Goal: Obtain resource: Download file/media

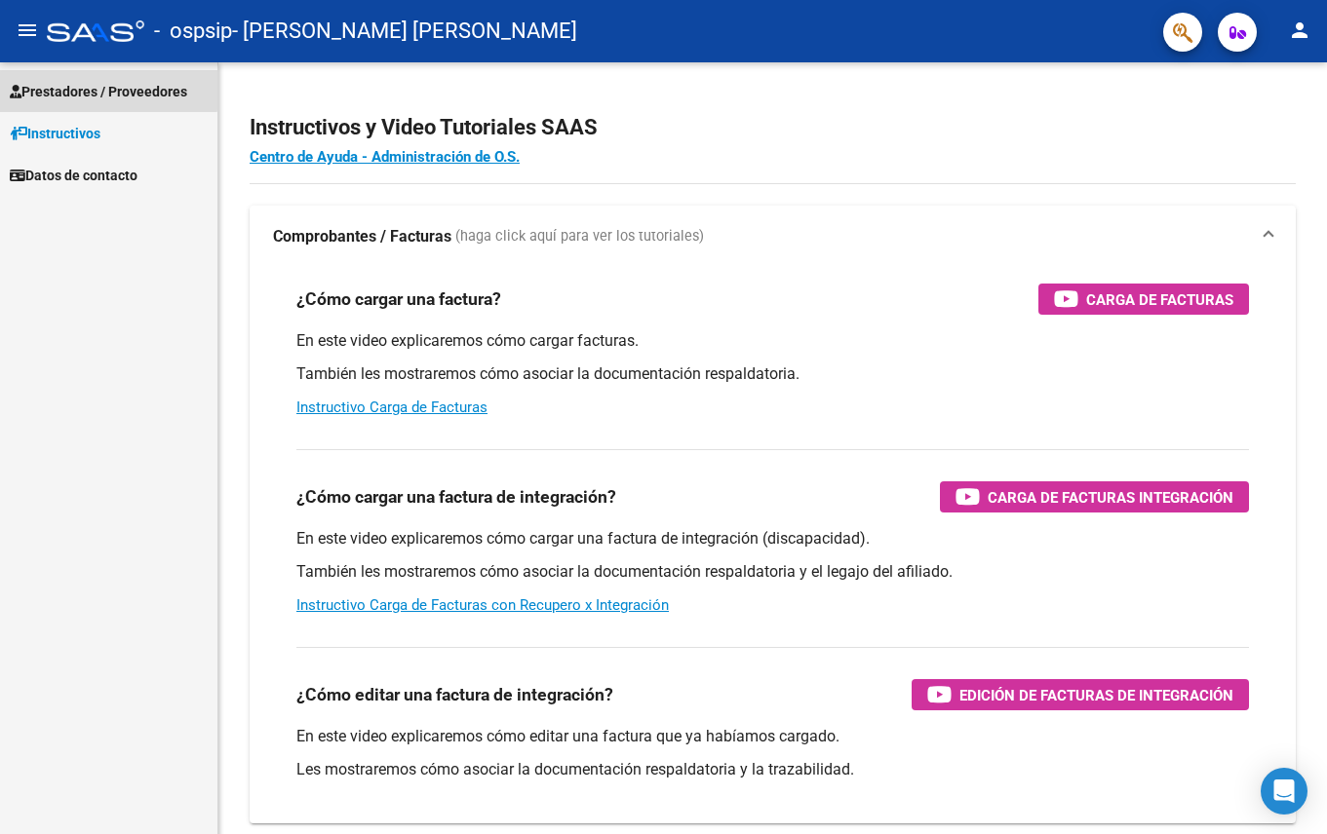
click at [65, 87] on span "Prestadores / Proveedores" at bounding box center [98, 91] width 177 height 21
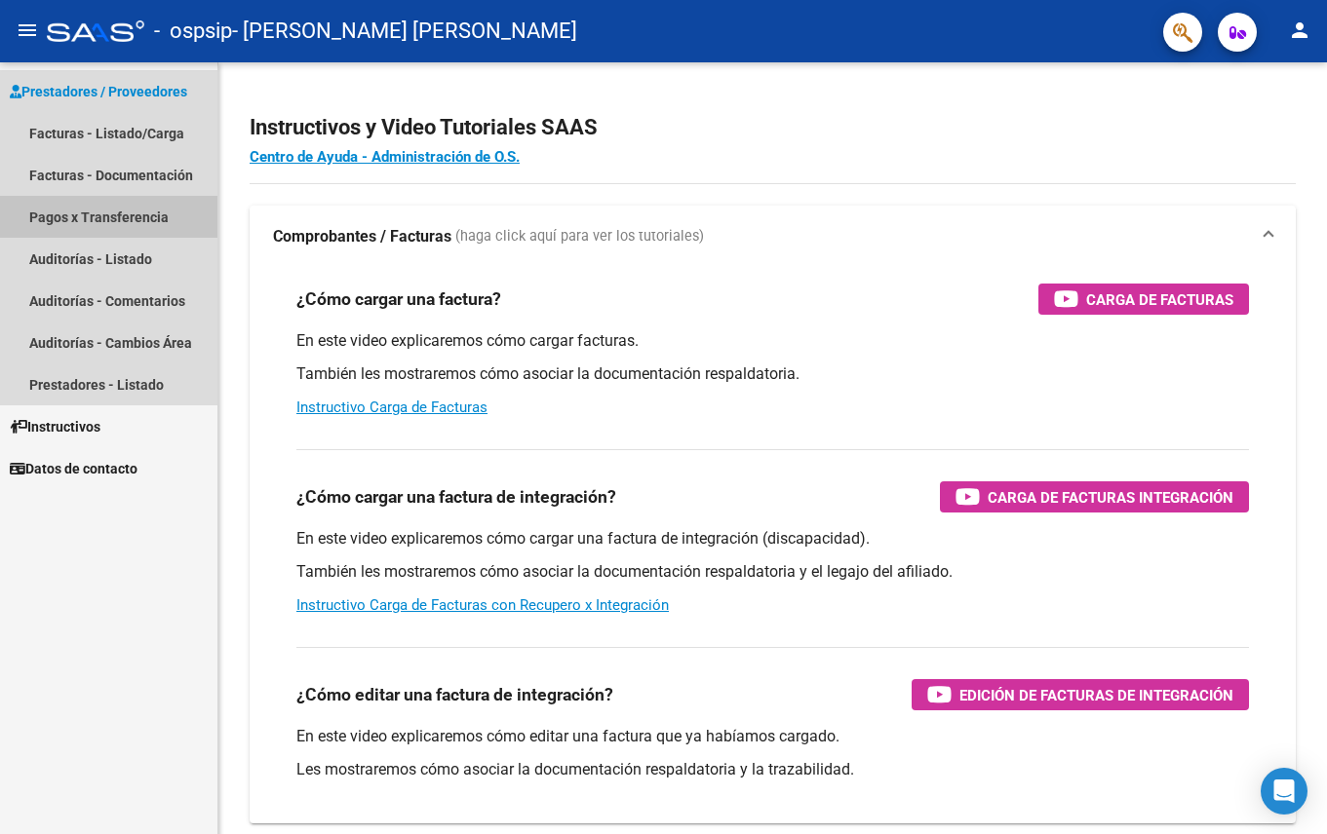
click at [94, 216] on link "Pagos x Transferencia" at bounding box center [108, 217] width 217 height 42
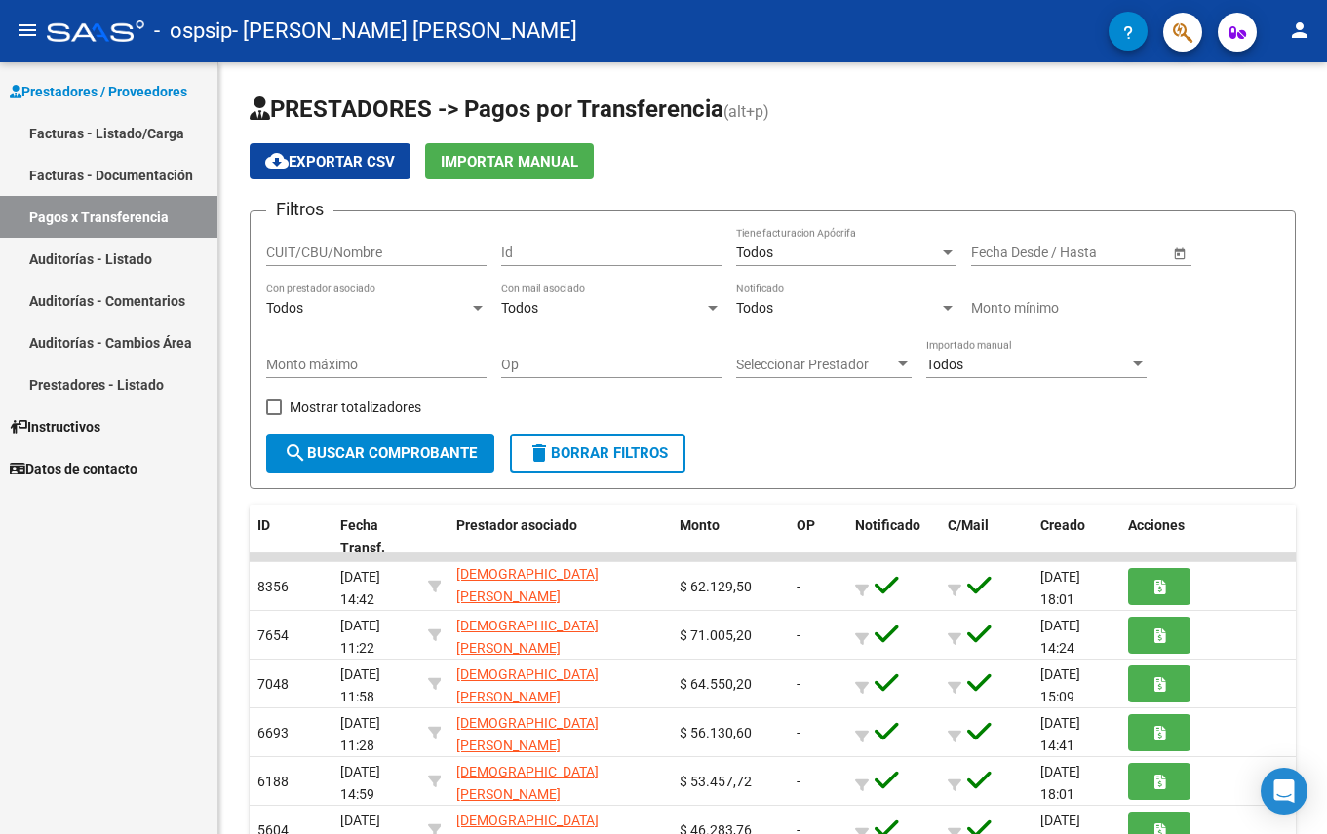
click at [103, 169] on link "Facturas - Documentación" at bounding box center [108, 175] width 217 height 42
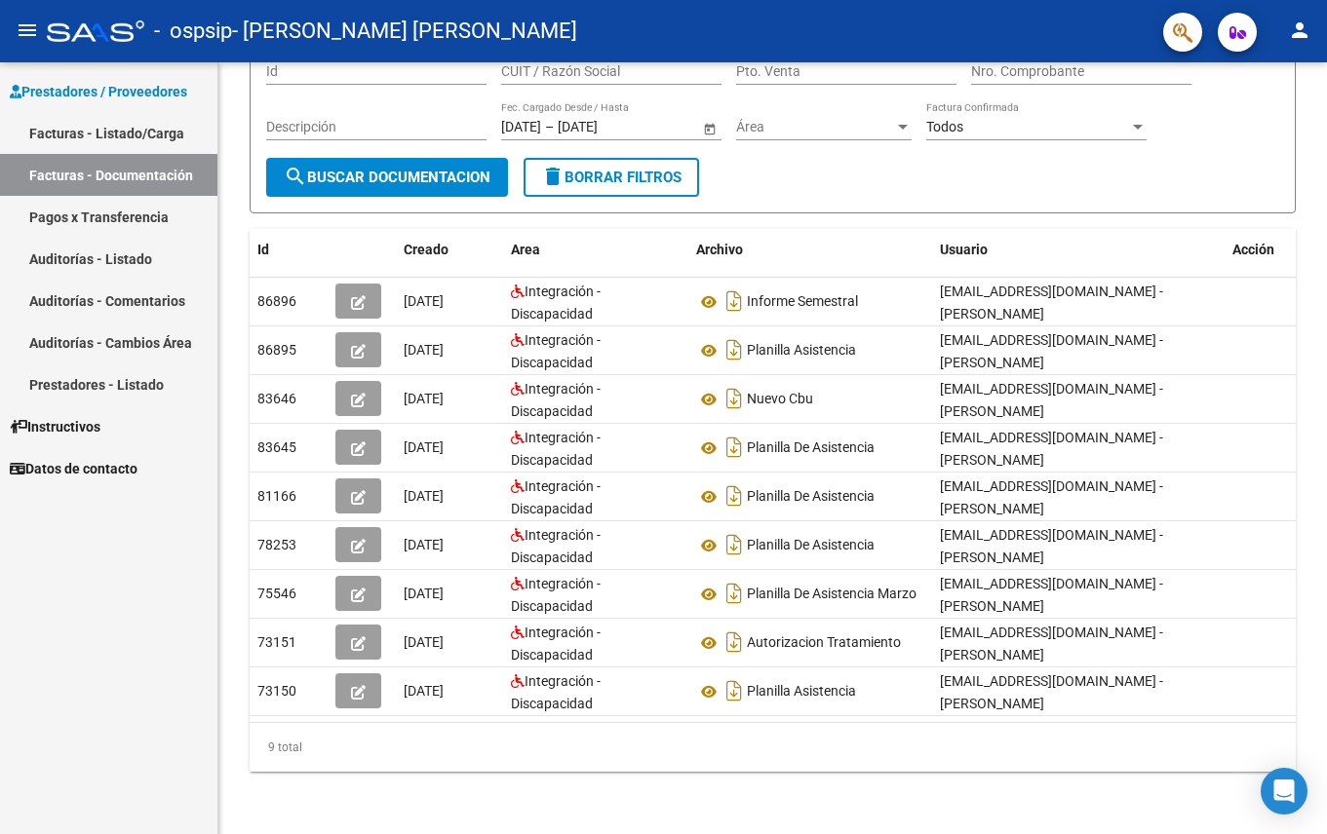
click at [116, 131] on link "Facturas - Listado/Carga" at bounding box center [108, 133] width 217 height 42
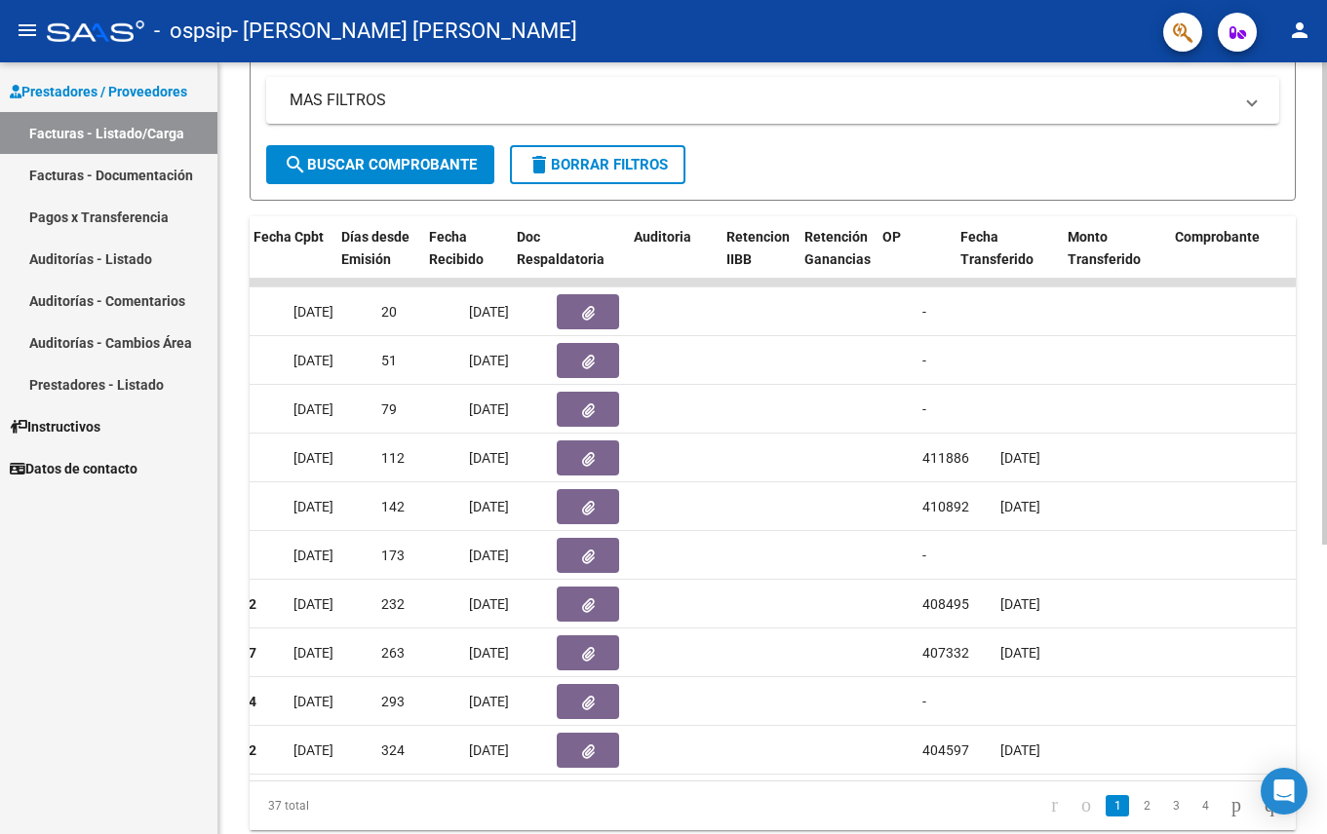
scroll to position [0, 1011]
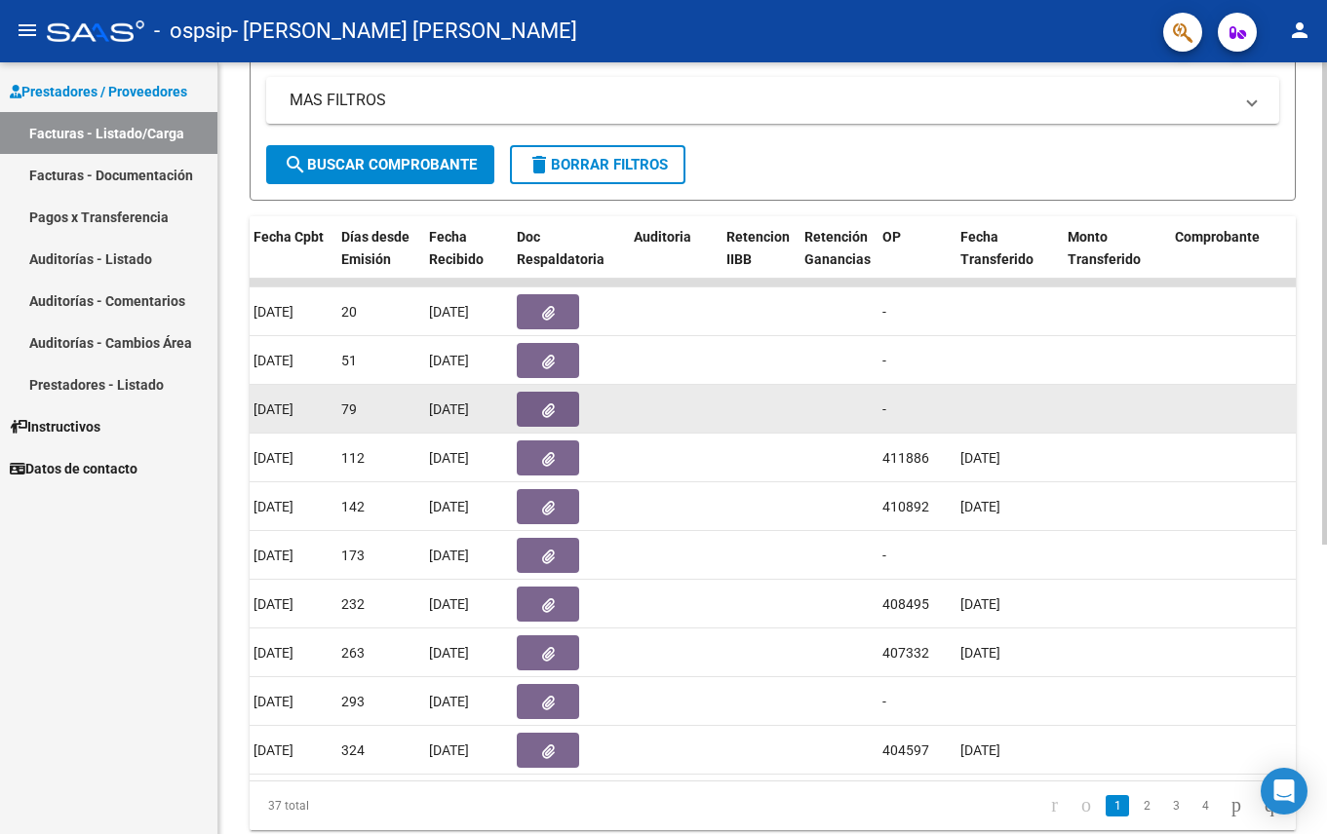
click at [554, 409] on icon "button" at bounding box center [548, 411] width 13 height 15
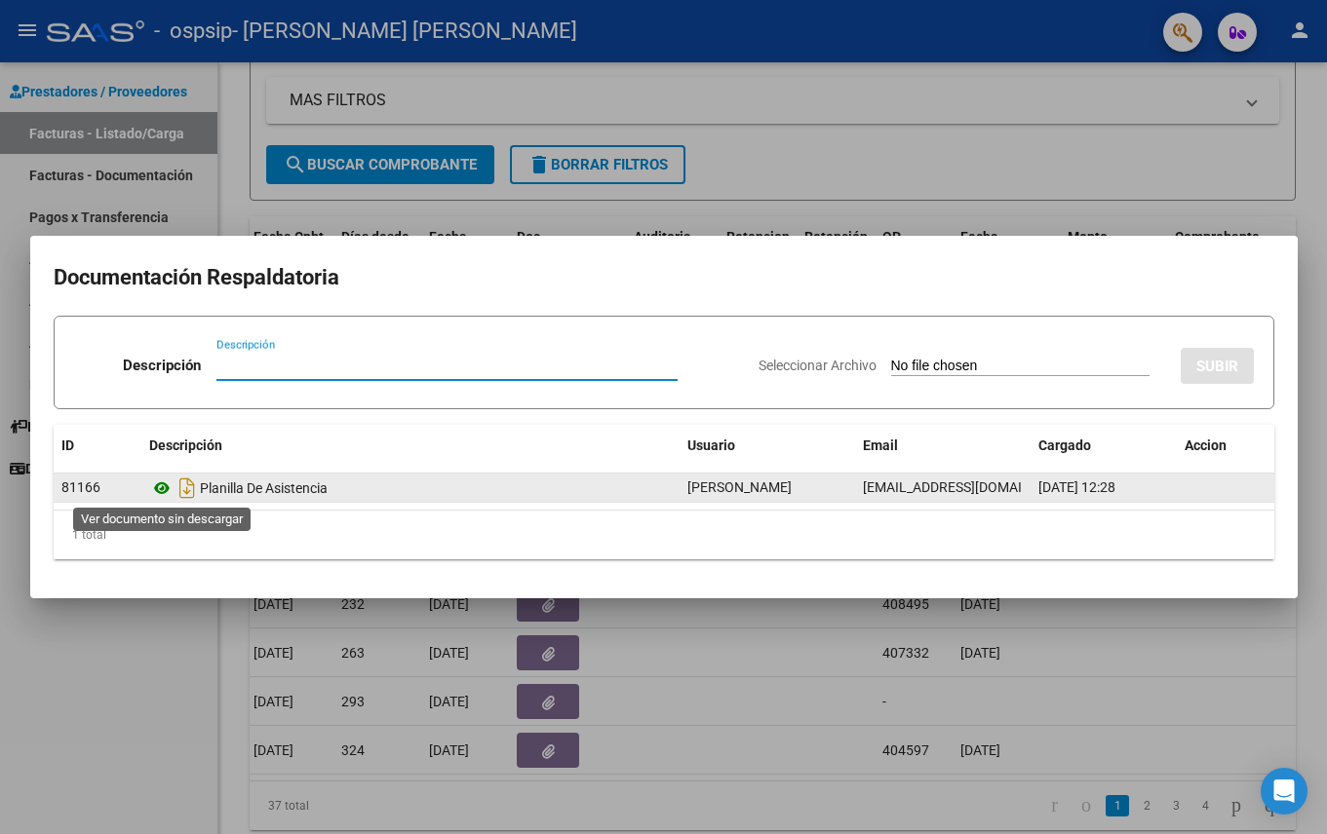
click at [164, 488] on icon at bounding box center [161, 488] width 25 height 23
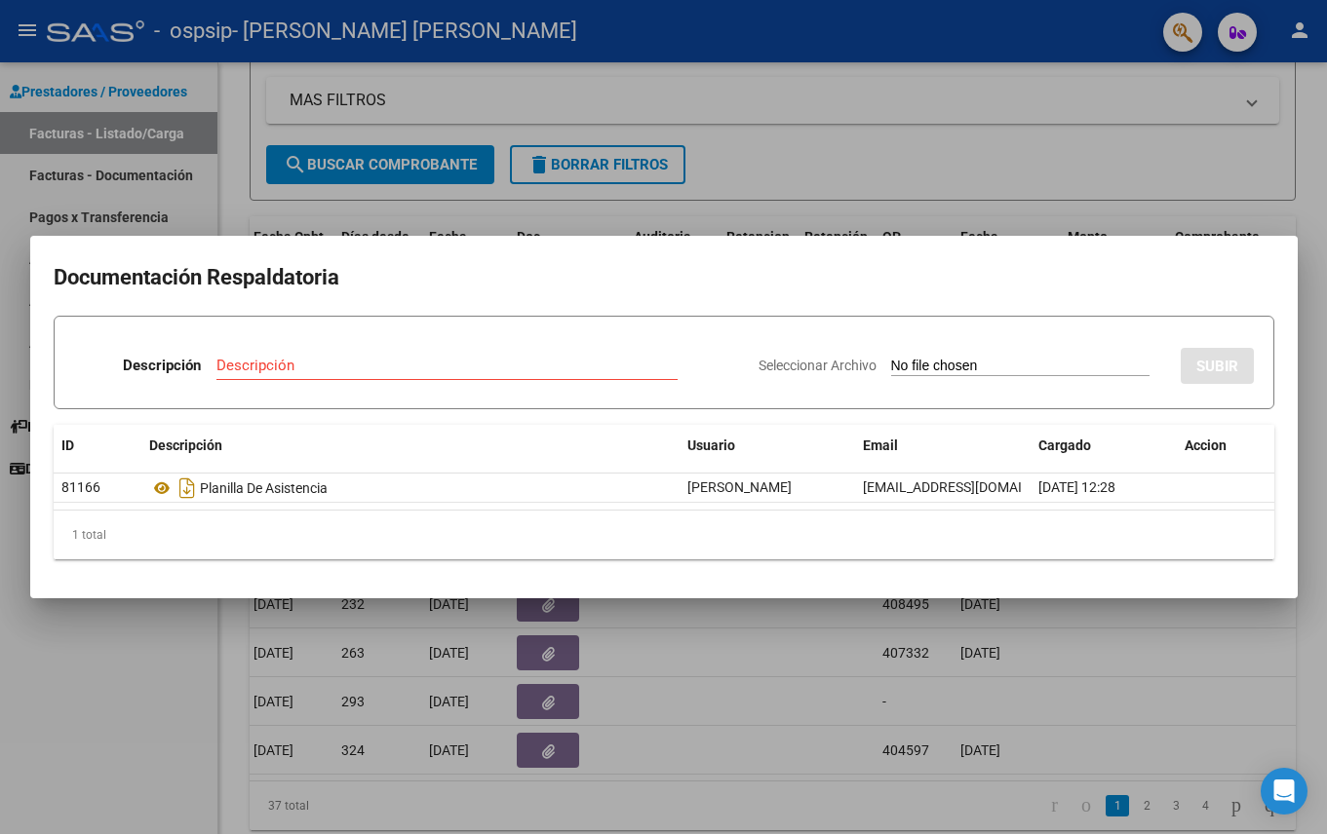
click at [141, 678] on div at bounding box center [663, 417] width 1327 height 834
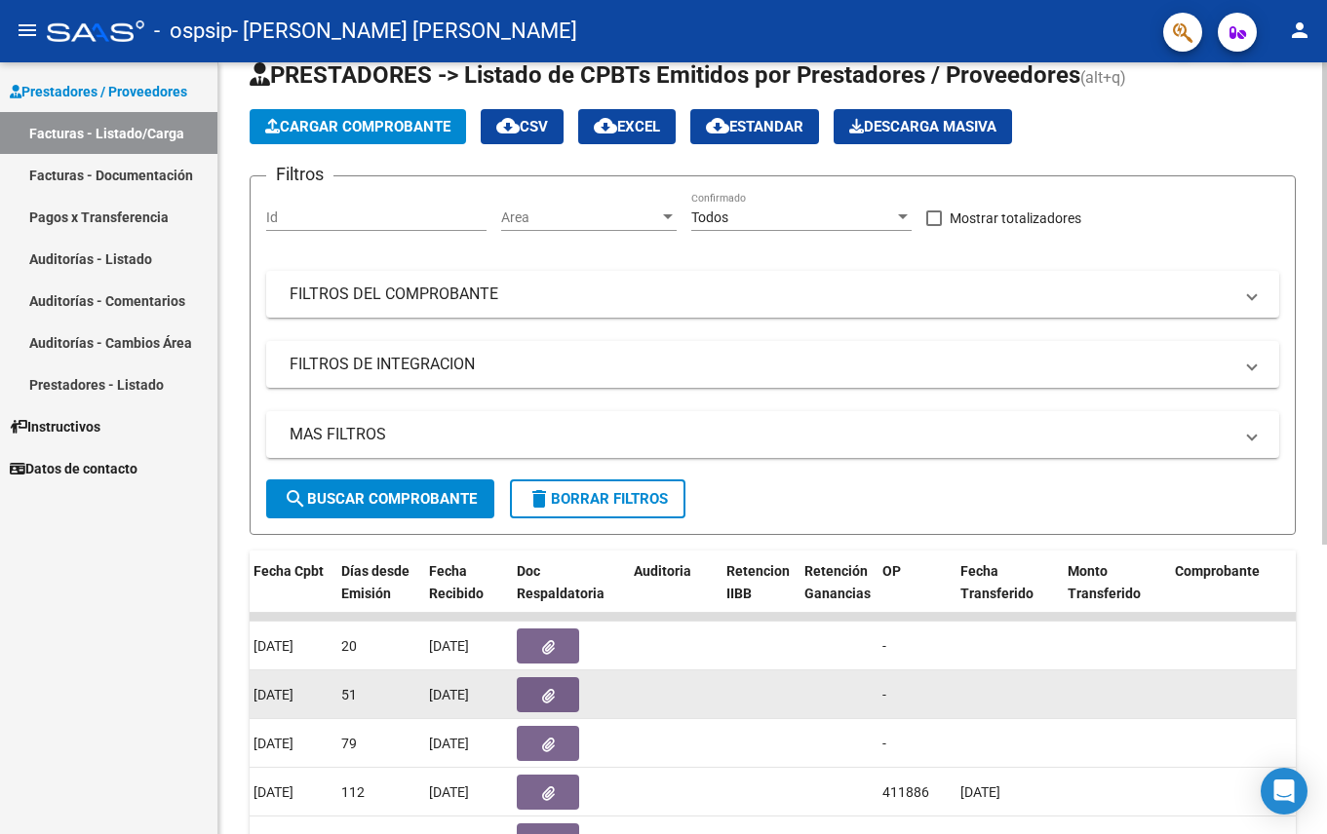
scroll to position [0, 0]
